Goal: Information Seeking & Learning: Learn about a topic

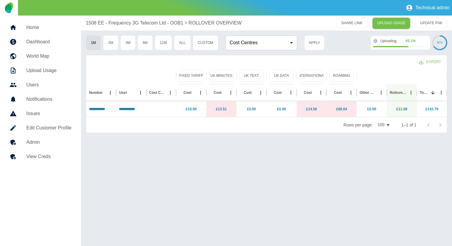
click at [50, 44] on h5 "Dashboard" at bounding box center [48, 41] width 45 height 7
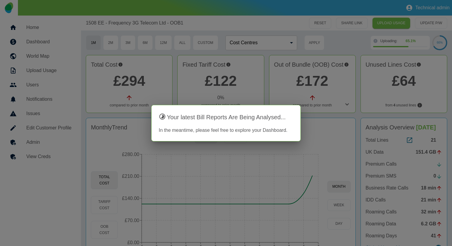
click at [345, 31] on div at bounding box center [226, 123] width 452 height 246
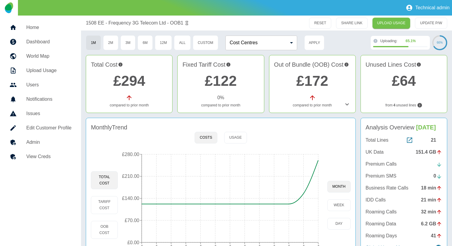
click at [346, 102] on icon at bounding box center [347, 104] width 7 height 7
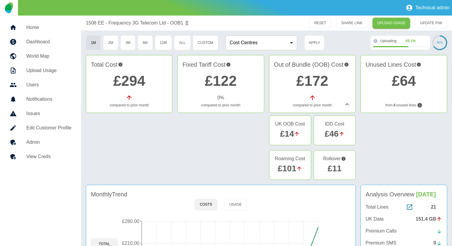
click at [337, 167] on link "£11" at bounding box center [335, 168] width 14 height 9
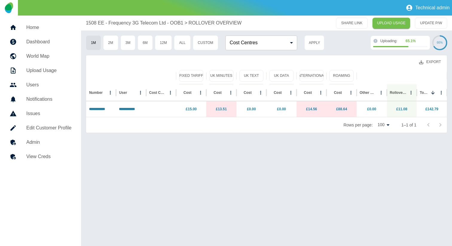
click at [431, 61] on button "Export" at bounding box center [430, 62] width 31 height 11
click at [423, 78] on li "Download as CSV" at bounding box center [419, 75] width 54 height 11
click at [423, 78] on div at bounding box center [402, 76] width 84 height 17
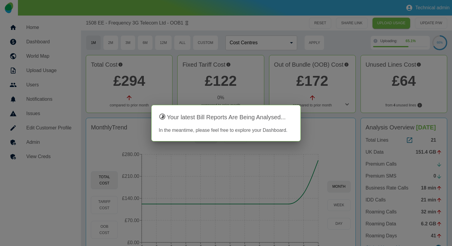
click at [311, 78] on div at bounding box center [226, 123] width 452 height 246
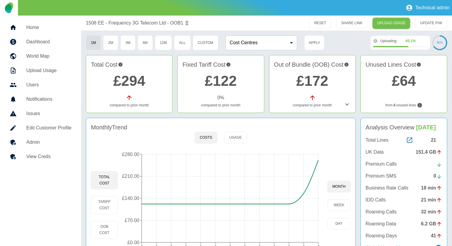
click at [347, 105] on icon at bounding box center [347, 104] width 7 height 7
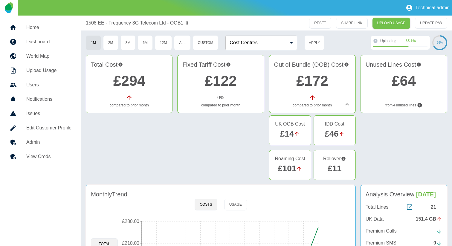
click at [337, 168] on link "£11" at bounding box center [335, 168] width 14 height 9
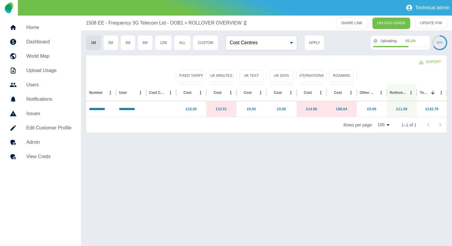
click at [49, 45] on h5 "Dashboard" at bounding box center [48, 41] width 45 height 7
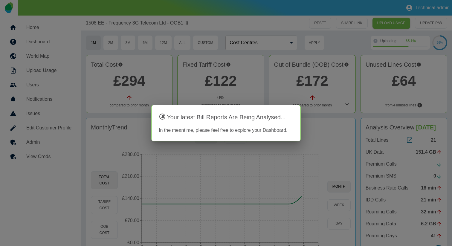
click at [134, 80] on div at bounding box center [226, 123] width 452 height 246
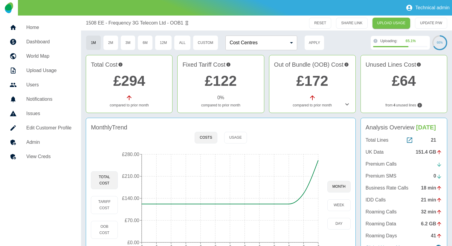
click at [133, 81] on link "£294" at bounding box center [129, 81] width 32 height 16
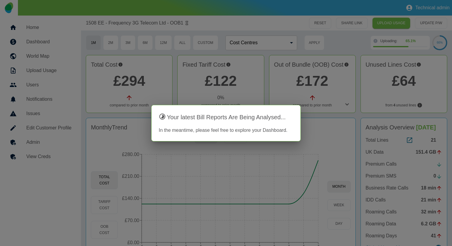
drag, startPoint x: 0, startPoint y: 72, endPoint x: 65, endPoint y: 75, distance: 64.7
click at [65, 75] on div at bounding box center [226, 123] width 452 height 246
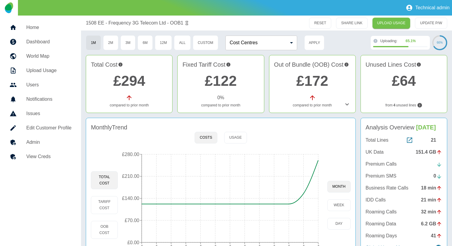
click at [122, 83] on link "£294" at bounding box center [129, 81] width 32 height 16
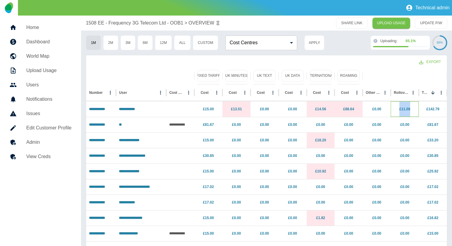
drag, startPoint x: 413, startPoint y: 110, endPoint x: 395, endPoint y: 111, distance: 18.9
click at [395, 111] on p "£11.08" at bounding box center [405, 109] width 22 height 15
click at [102, 110] on link "**********" at bounding box center [97, 109] width 16 height 4
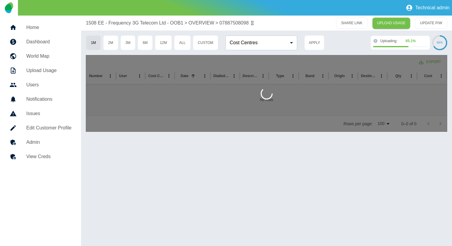
click at [33, 38] on h5 "Dashboard" at bounding box center [48, 41] width 45 height 7
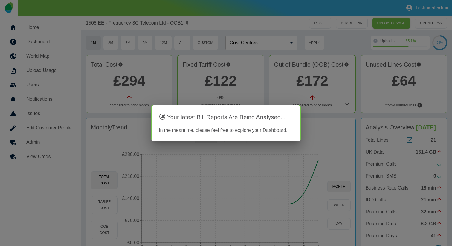
click at [358, 81] on div at bounding box center [226, 123] width 452 height 246
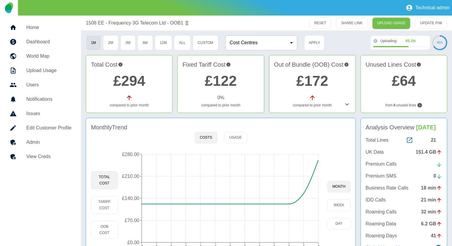
click at [315, 83] on link "£172" at bounding box center [313, 81] width 32 height 16
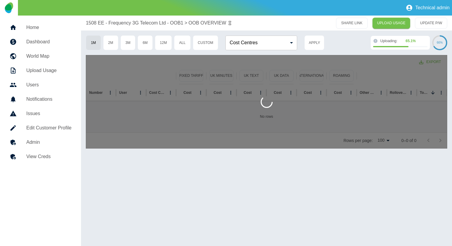
click at [49, 41] on h5 "Dashboard" at bounding box center [48, 41] width 45 height 7
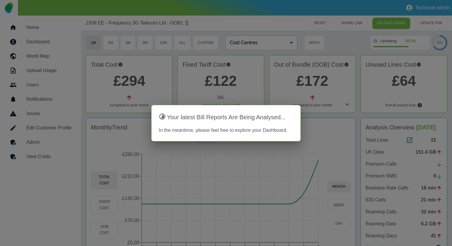
click at [169, 95] on div at bounding box center [226, 123] width 452 height 246
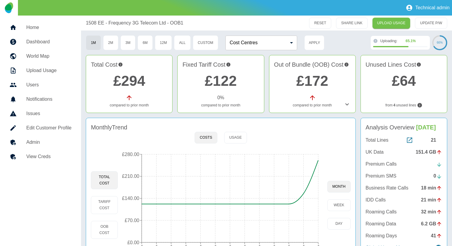
click at [134, 81] on link "£294" at bounding box center [129, 81] width 32 height 16
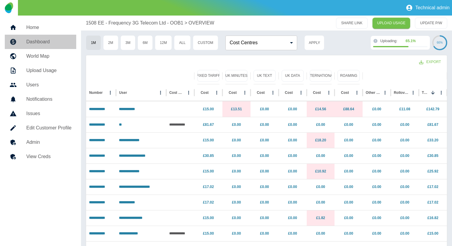
click at [50, 41] on h5 "Dashboard" at bounding box center [48, 41] width 45 height 7
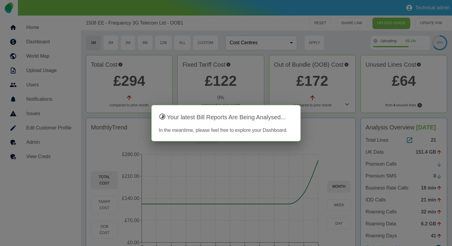
click at [192, 154] on div at bounding box center [226, 123] width 452 height 246
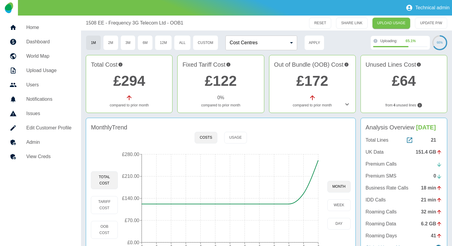
click at [134, 93] on div "Total Cost £294 compared to prior month" at bounding box center [129, 84] width 87 height 58
click at [347, 104] on icon at bounding box center [347, 104] width 7 height 7
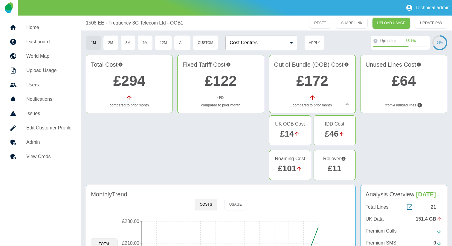
click at [130, 83] on link "£294" at bounding box center [129, 81] width 32 height 16
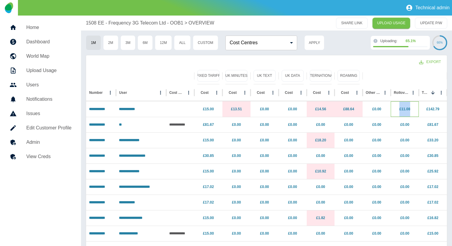
drag, startPoint x: 393, startPoint y: 111, endPoint x: 413, endPoint y: 111, distance: 19.5
click at [413, 111] on div "£11.08" at bounding box center [405, 109] width 28 height 16
click at [94, 109] on link "**********" at bounding box center [97, 109] width 16 height 4
click at [101, 110] on link "**********" at bounding box center [97, 109] width 16 height 4
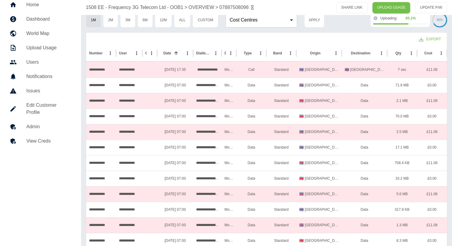
scroll to position [24, 0]
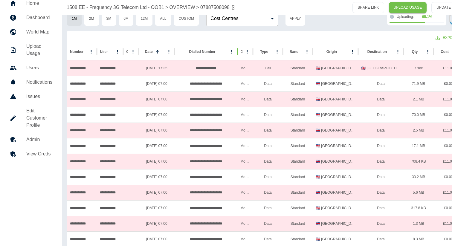
drag, startPoint x: 221, startPoint y: 53, endPoint x: 237, endPoint y: 55, distance: 15.6
click at [237, 55] on div at bounding box center [237, 51] width 3 height 17
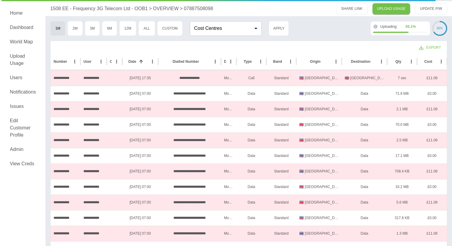
scroll to position [0, 16]
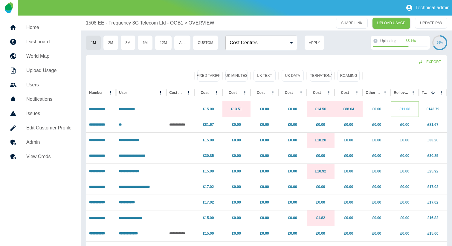
click at [408, 107] on link "£11.08" at bounding box center [405, 109] width 11 height 4
click at [135, 108] on link "**********" at bounding box center [127, 109] width 16 height 4
click at [408, 108] on link "£11.08" at bounding box center [405, 109] width 11 height 4
click at [95, 109] on link "**********" at bounding box center [97, 109] width 16 height 4
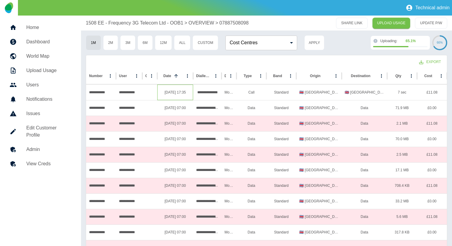
drag, startPoint x: 160, startPoint y: 93, endPoint x: 187, endPoint y: 92, distance: 27.3
click at [188, 92] on div "15/07/2025 17:35" at bounding box center [175, 93] width 36 height 16
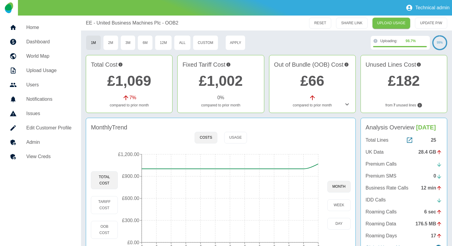
click at [346, 103] on icon at bounding box center [347, 104] width 7 height 7
